Goal: Check status: Check status

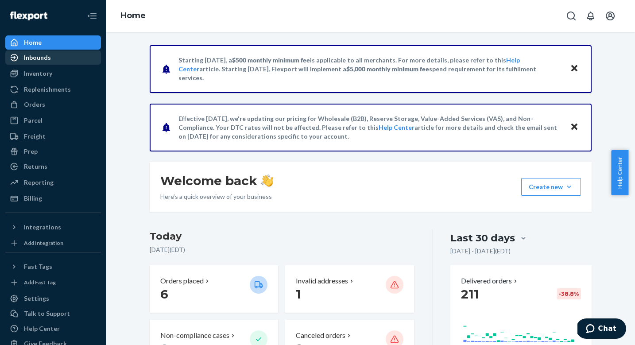
click at [63, 59] on div "Inbounds" at bounding box center [53, 57] width 94 height 12
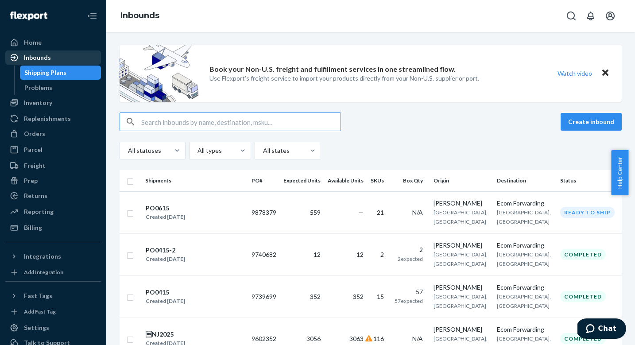
click at [63, 59] on div "Inbounds" at bounding box center [53, 57] width 94 height 12
click at [177, 204] on div "PO0615" at bounding box center [165, 208] width 39 height 9
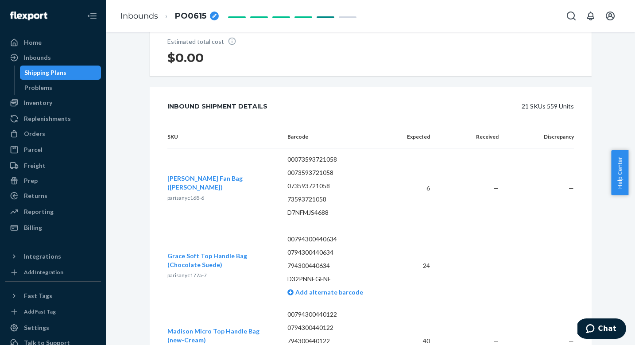
scroll to position [188, 0]
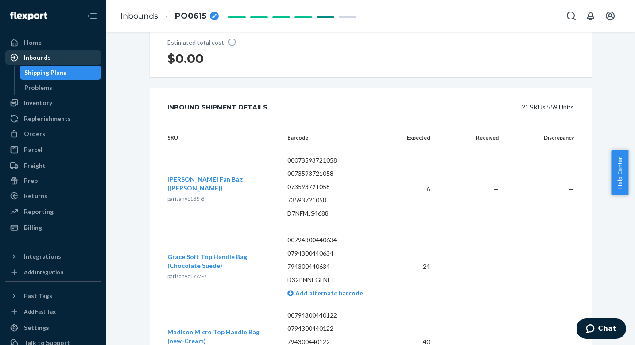
click at [70, 58] on div "Inbounds" at bounding box center [53, 57] width 94 height 12
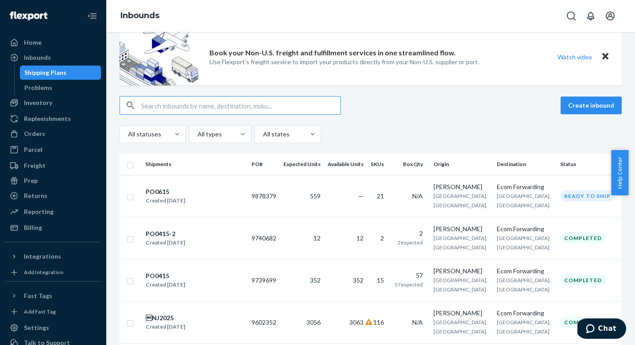
scroll to position [22, 0]
